Goal: Task Accomplishment & Management: Complete application form

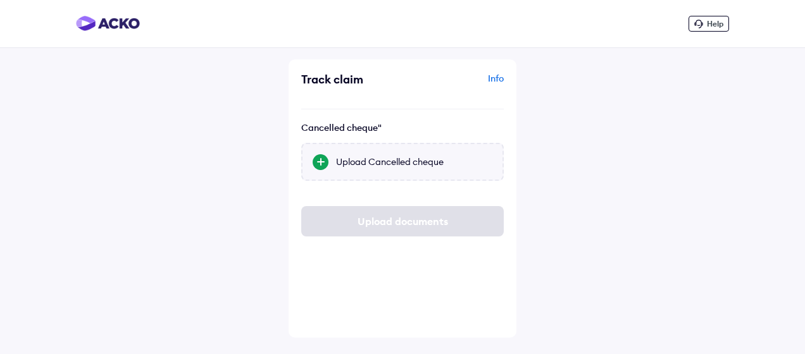
click at [366, 159] on div "Upload Cancelled cheque" at bounding box center [414, 162] width 156 height 13
click at [0, 0] on input "Upload Cancelled cheque" at bounding box center [0, 0] width 0 height 0
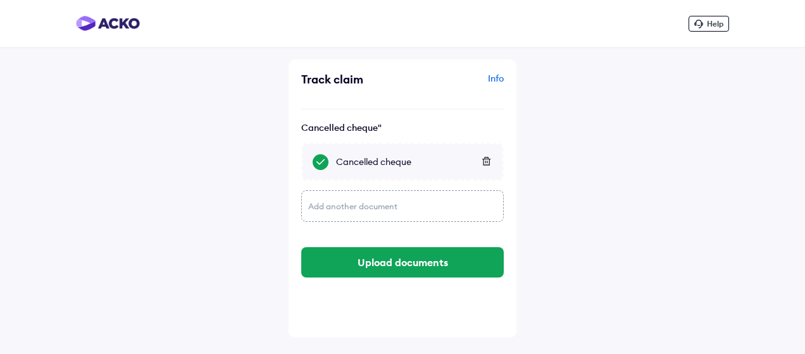
click at [361, 206] on div "Add another document" at bounding box center [402, 206] width 202 height 32
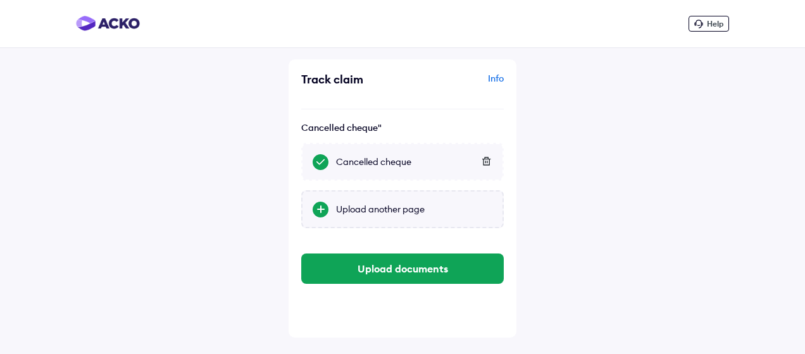
click at [361, 210] on div "Upload another page" at bounding box center [414, 209] width 156 height 13
click at [0, 0] on input "Upload another page" at bounding box center [0, 0] width 0 height 0
click at [371, 211] on div "Upload another page" at bounding box center [414, 209] width 156 height 13
click at [0, 0] on input "Upload another page" at bounding box center [0, 0] width 0 height 0
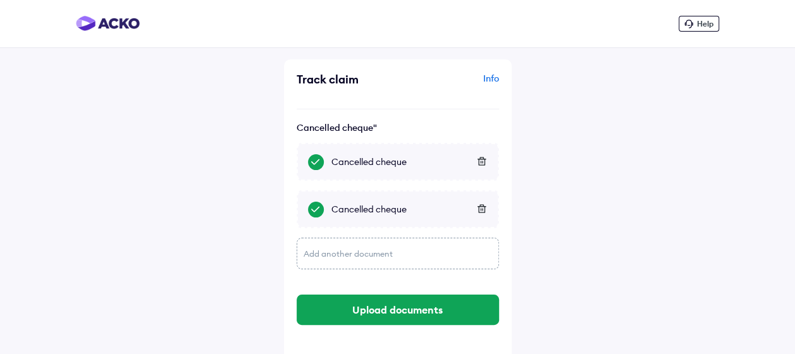
click at [483, 211] on icon at bounding box center [481, 208] width 9 height 9
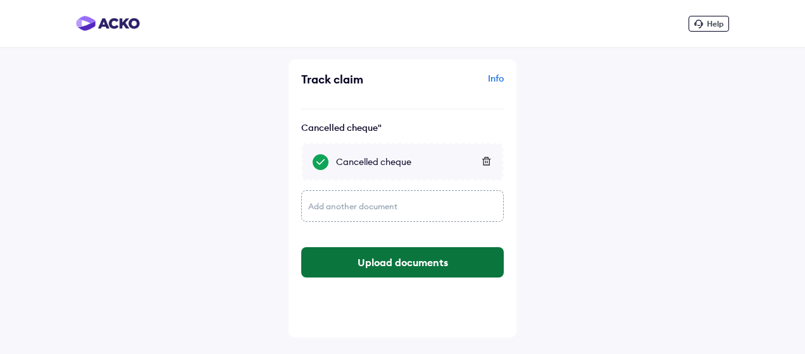
click at [407, 262] on button "Upload documents" at bounding box center [402, 262] width 202 height 30
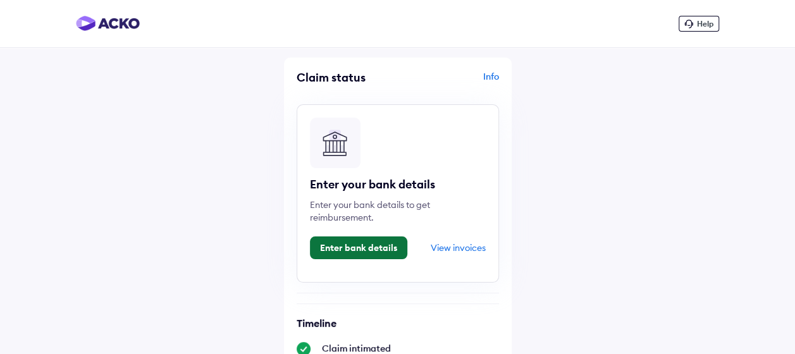
click at [364, 247] on button "Enter bank details" at bounding box center [358, 248] width 97 height 23
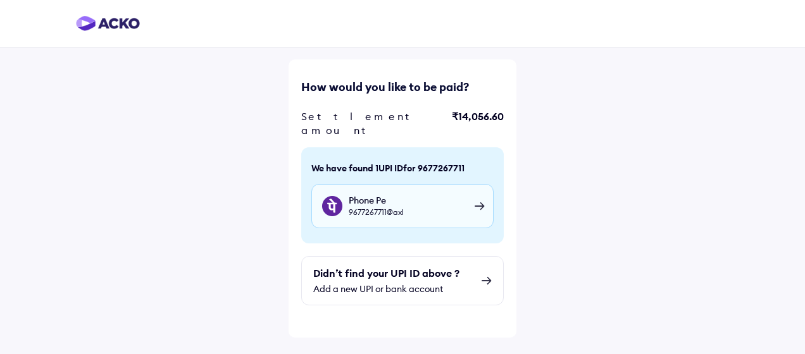
click at [369, 195] on span "Phone Pe" at bounding box center [376, 200] width 55 height 11
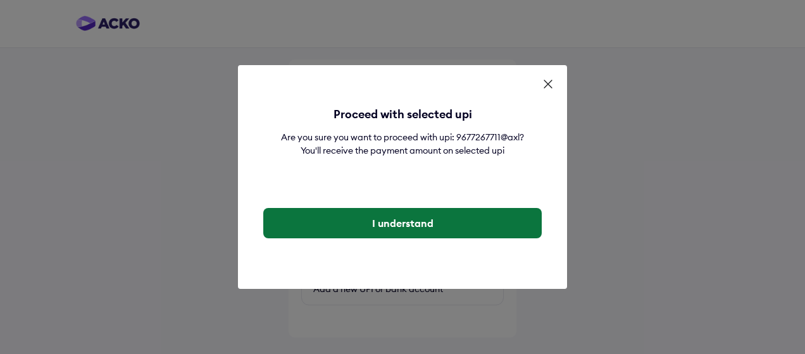
click at [395, 227] on button "I understand" at bounding box center [402, 223] width 278 height 30
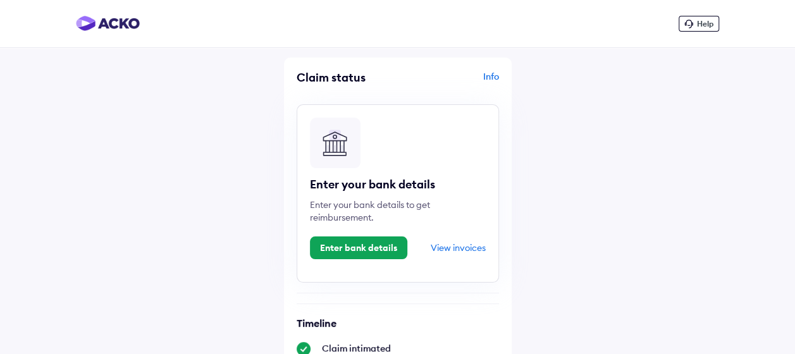
click at [449, 251] on div "View invoices" at bounding box center [458, 247] width 55 height 11
click at [445, 248] on div "View invoices" at bounding box center [458, 247] width 55 height 11
